Goal: Complete application form

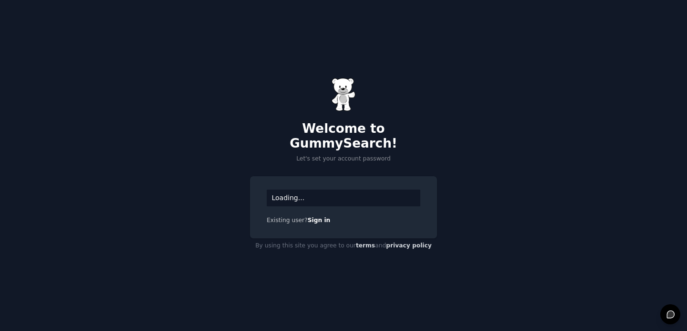
click at [313, 190] on div "Loading..." at bounding box center [344, 198] width 154 height 17
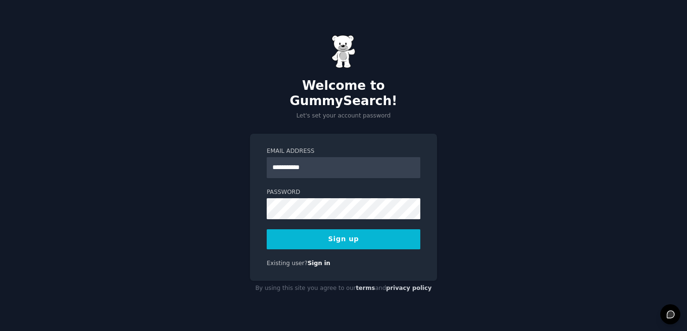
type input "**********"
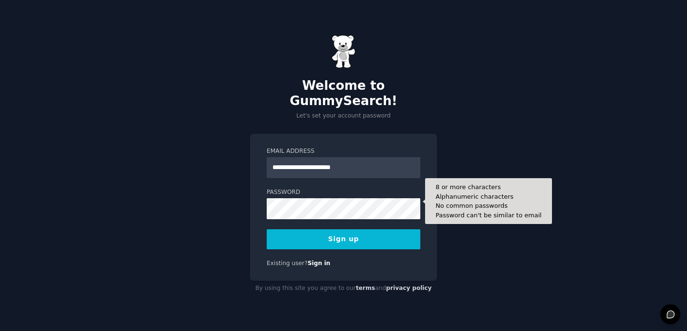
type input "**********"
